Goal: Information Seeking & Learning: Check status

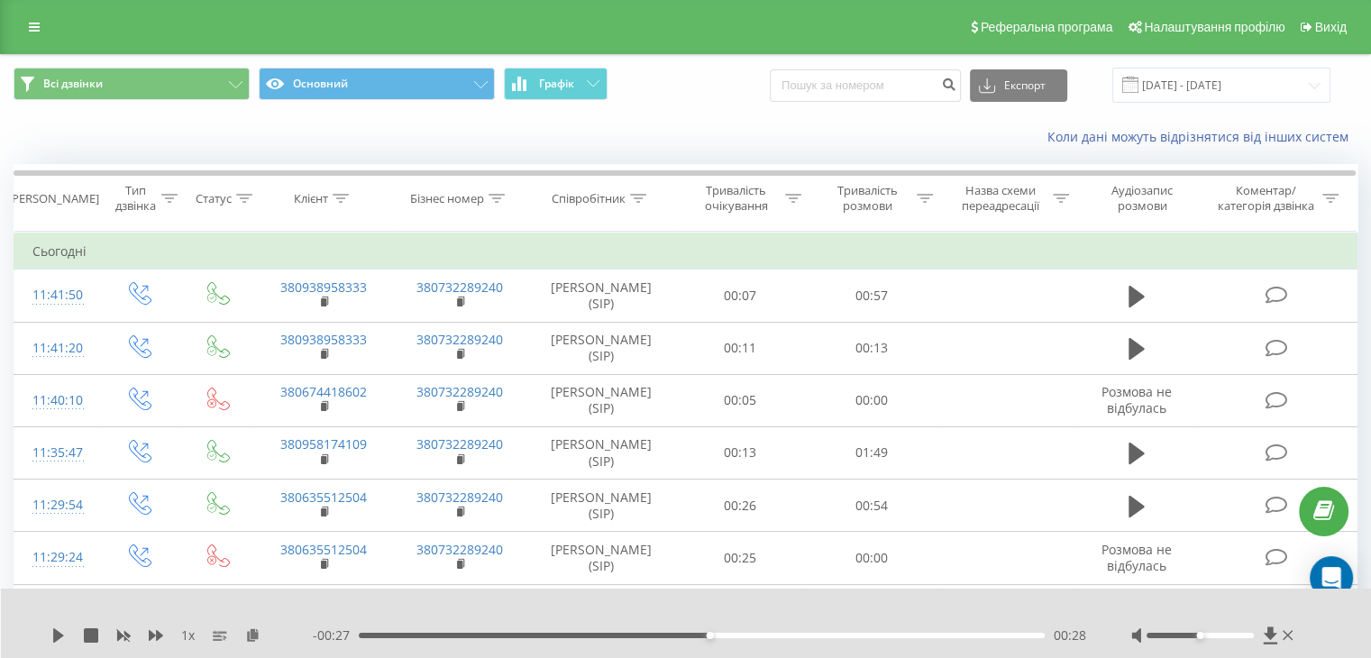
click at [853, 64] on div "Всі дзвінки Основний Графік Експорт .csv .xls .xlsx [DATE] - [DATE]" at bounding box center [685, 85] width 1369 height 60
click at [852, 77] on input at bounding box center [865, 85] width 191 height 32
paste input "0679401883"
type input "0679401883"
click at [956, 84] on icon "submit" at bounding box center [948, 82] width 15 height 11
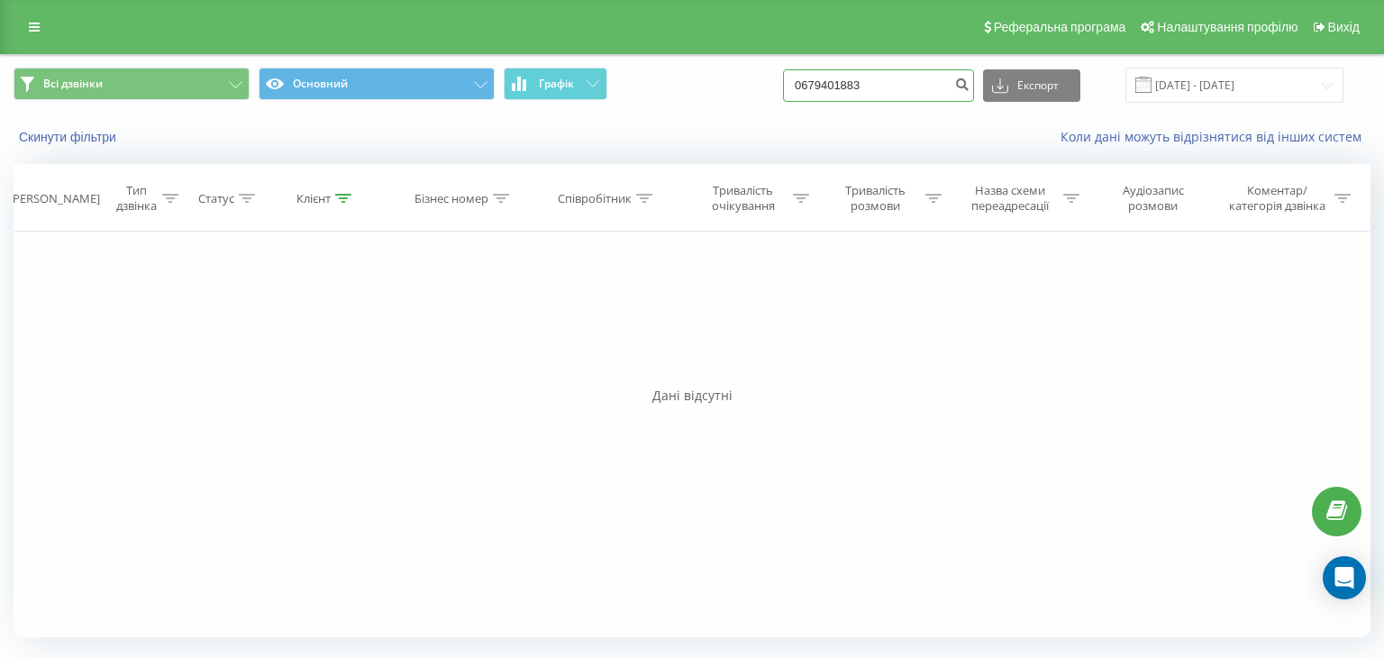
drag, startPoint x: 908, startPoint y: 76, endPoint x: 692, endPoint y: 72, distance: 216.3
click at [692, 72] on div "Всі дзвінки Основний Графік 0679401883 Експорт .csv .xls .xlsx 20.05.2025 - 20.…" at bounding box center [692, 85] width 1357 height 35
drag, startPoint x: 896, startPoint y: 80, endPoint x: 681, endPoint y: 56, distance: 215.9
click at [681, 56] on div "Всі дзвінки Основний Графік 0679401883 Експорт .csv .xls .xlsx 20.05.2025 - 20.…" at bounding box center [692, 85] width 1382 height 60
paste input "2770001"
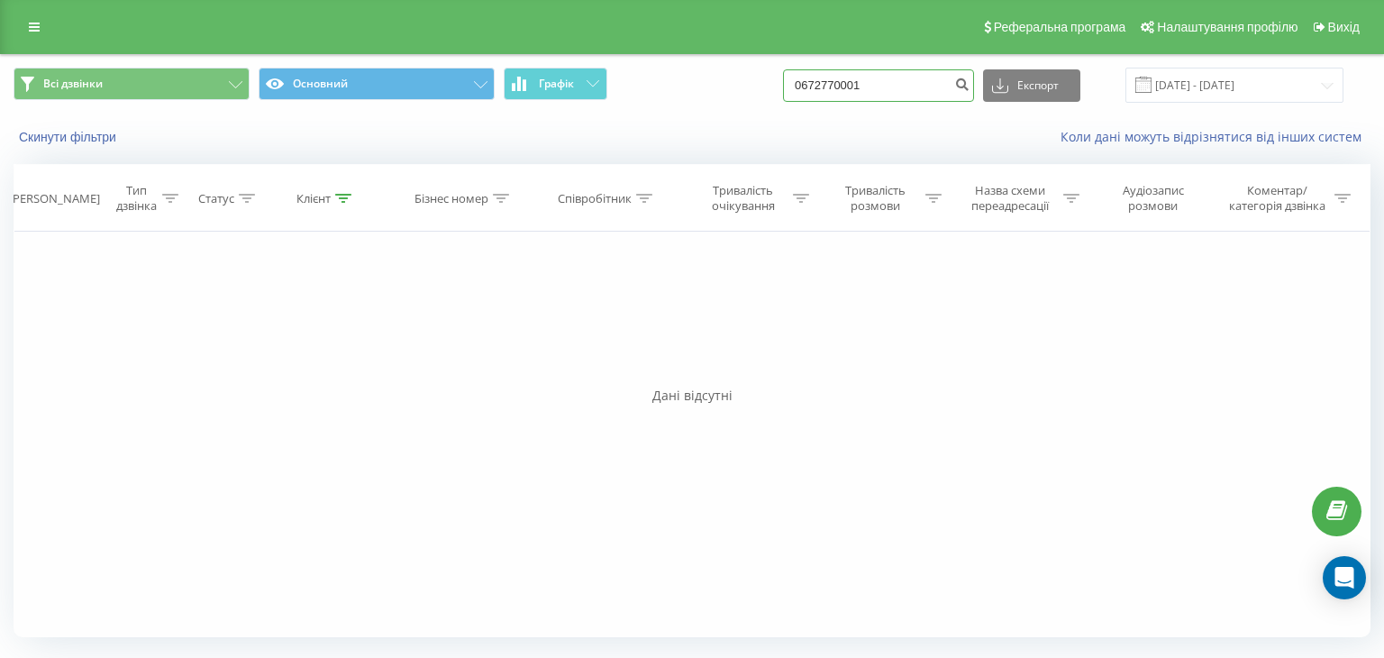
type input "0672770001"
